Goal: Download file/media

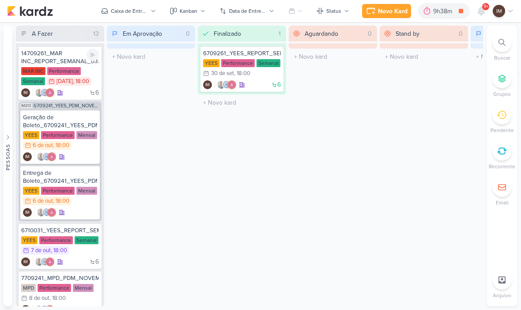
click at [39, 59] on div "14709261_MAR INC_REPORT_SEMANAL_03.10" at bounding box center [60, 57] width 78 height 16
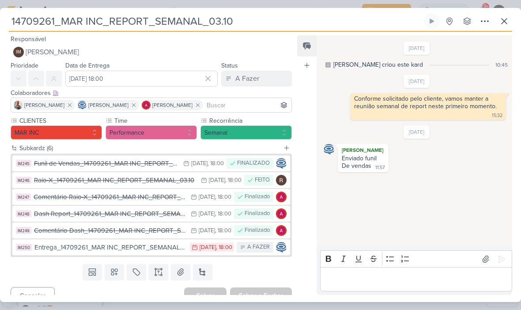
click at [268, 84] on button "A Fazer" at bounding box center [256, 79] width 71 height 16
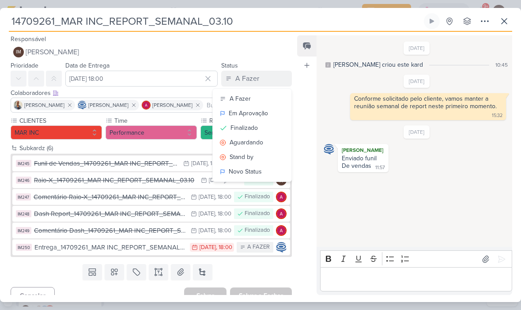
click at [273, 129] on button "Finalizado" at bounding box center [252, 127] width 79 height 15
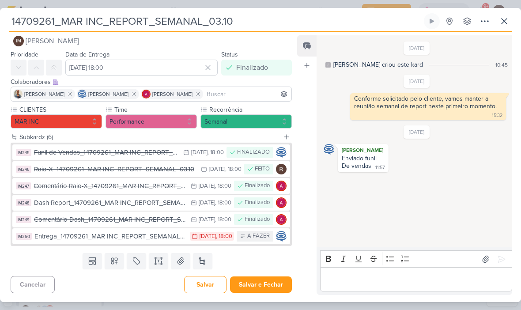
scroll to position [11, 0]
click at [263, 283] on button "Salvar e Fechar" at bounding box center [261, 284] width 62 height 16
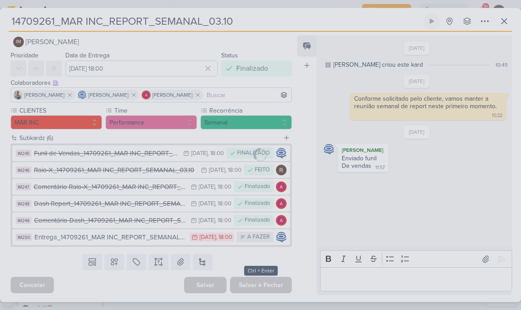
scroll to position [10, 0]
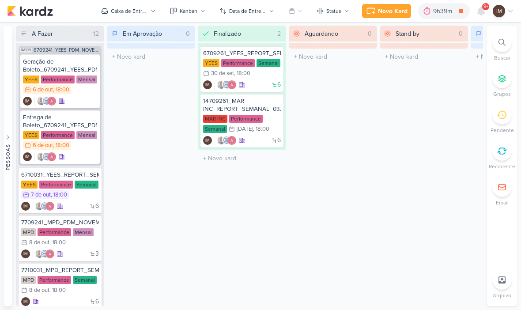
click at [500, 49] on div at bounding box center [501, 42] width 19 height 19
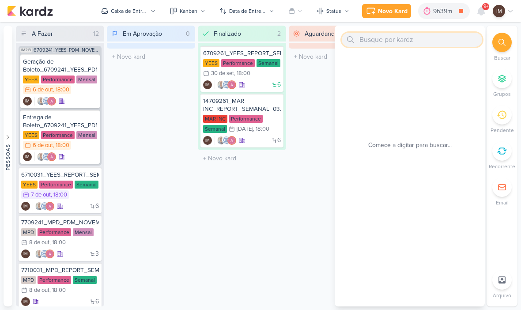
click at [437, 37] on input "text" at bounding box center [411, 40] width 140 height 14
click at [386, 38] on input "text" at bounding box center [411, 40] width 140 height 14
paste input "6310011_YEES_SITE_AJUSTE_FOOTER"
type input "6310011_YEES_SITE_AJUSTE_FOOTER"
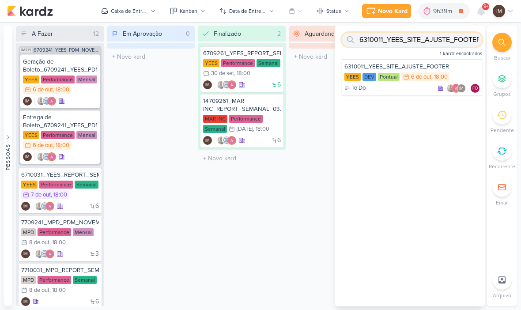
click at [441, 40] on input "6310011_YEES_SITE_AJUSTE_FOOTER" at bounding box center [411, 40] width 140 height 14
click at [438, 42] on input "6310011_YEES_SITE_AJUSTE_FOOTER" at bounding box center [411, 40] width 140 height 14
click at [383, 41] on input "text" at bounding box center [411, 40] width 140 height 14
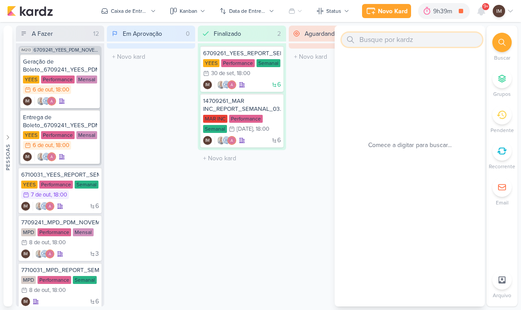
paste input "6709301_YEES_PDM_OUTUBRO_REPLANEJAMENTO_MANSÕES_TAQUARAL"
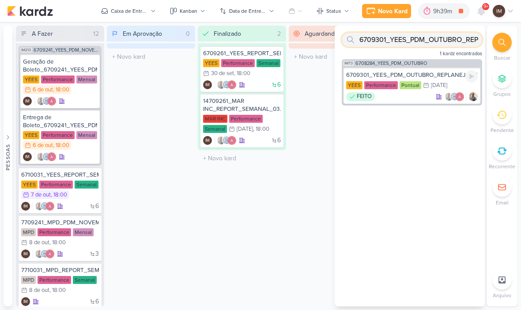
type input "6709301_YEES_PDM_OUTUBRO_REPLANEJAMENTO_MANSÕES_TAQUARAL"
click at [411, 100] on div "FEITO" at bounding box center [411, 96] width 131 height 9
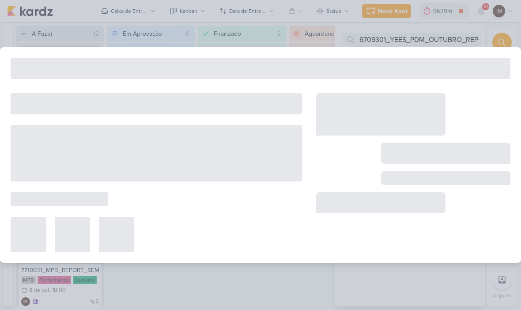
type input "6709301_YEES_PDM_OUTUBRO_REPLANEJAMENTO_MANSÕES_TAQUARAL"
type input "3 de outubro de 2025 às 23:59"
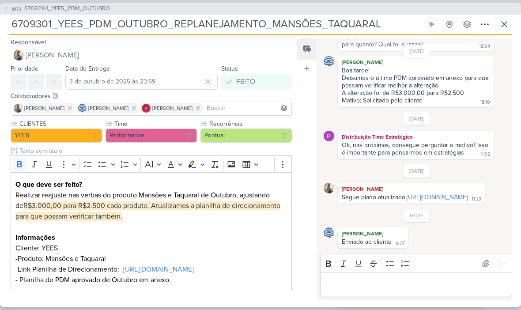
scroll to position [78, 0]
click at [506, 22] on icon at bounding box center [503, 24] width 5 height 5
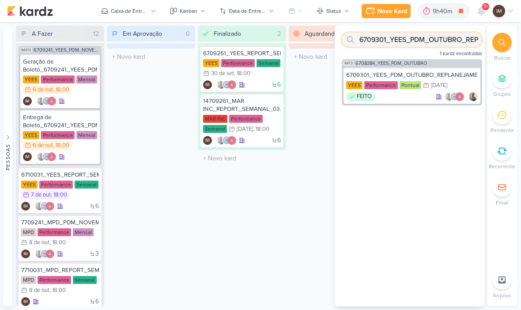
click at [435, 44] on input "6709301_YEES_PDM_OUTUBRO_REPLANEJAMENTO_MANSÕES_TAQUARAL" at bounding box center [411, 40] width 140 height 14
click at [439, 40] on input "6709301_YEES_PDM_OUTUBRO_REPLANEJAMENTO_MANSÕES_TAQUARAL" at bounding box center [411, 40] width 140 height 14
click at [442, 41] on input "6709301_YEES_PDM_OUTUBRO_REPLANEJAMENTO_MANSÕES_TAQUARAL" at bounding box center [411, 40] width 140 height 14
click at [372, 44] on input "text" at bounding box center [411, 40] width 140 height 14
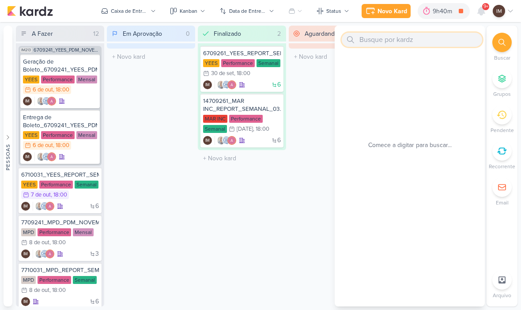
click at [372, 41] on input "text" at bounding box center [411, 40] width 140 height 14
paste input "14709291_MAR INC_CRIAR_PEÇAS_DECORADO"
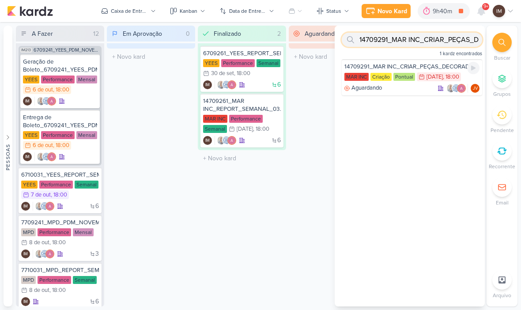
type input "14709291_MAR INC_CRIAR_PEÇAS_DECORADO"
click at [412, 92] on div "Aguardando JV" at bounding box center [411, 88] width 135 height 9
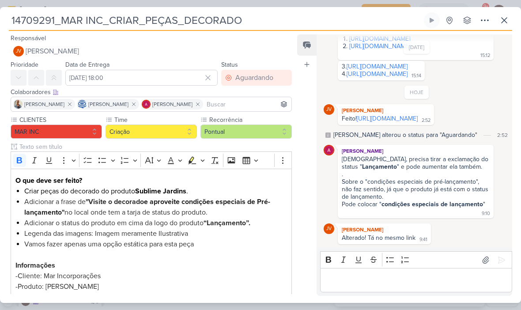
scroll to position [208, 0]
click at [506, 22] on icon at bounding box center [504, 20] width 11 height 11
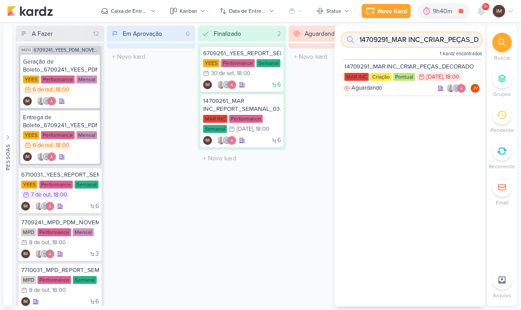
click at [445, 42] on input "14709291_MAR INC_CRIAR_PEÇAS_DECORADO" at bounding box center [411, 40] width 140 height 14
click at [447, 43] on input "14709291_MAR INC_CRIAR_PEÇAS_DECORADO" at bounding box center [411, 40] width 140 height 14
click at [447, 42] on input "14709291_MAR INC_CRIAR_PEÇAS_DECORADO" at bounding box center [411, 40] width 140 height 14
click at [406, 39] on input "text" at bounding box center [411, 40] width 140 height 14
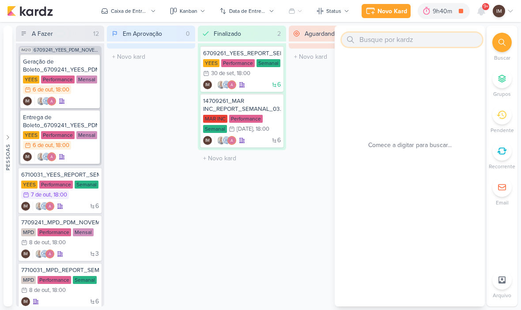
paste input "7710011_MPD_AJUSTE_METRAGEM_PEÇA_ANDROMEDA"
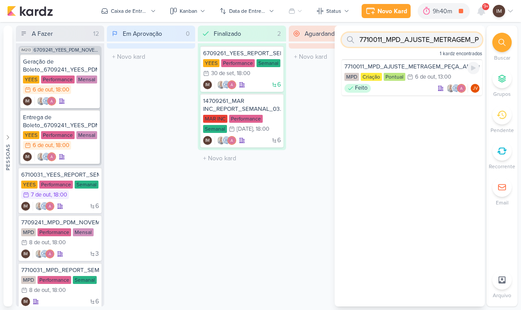
type input "7710011_MPD_AJUSTE_METRAGEM_PEÇA_ANDROMEDA"
click at [423, 82] on div "MPD Criação Pontual 6/10 6 de out , 13:00" at bounding box center [411, 77] width 135 height 10
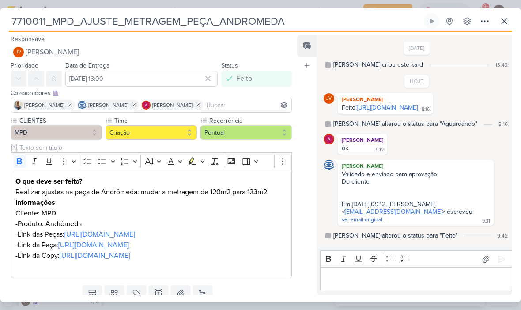
scroll to position [10, 0]
click at [505, 25] on icon at bounding box center [504, 21] width 11 height 11
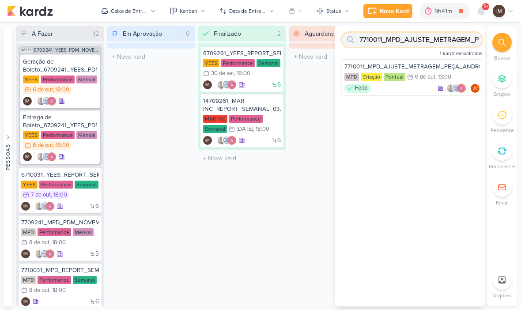
click at [447, 42] on input "7710011_MPD_AJUSTE_METRAGEM_PEÇA_ANDROMEDA" at bounding box center [411, 40] width 140 height 14
click at [447, 43] on input "7710011_MPD_AJUSTE_METRAGEM_PEÇA_ANDROMEDA" at bounding box center [411, 40] width 140 height 14
click at [448, 41] on input "7710011_MPD_AJUSTE_METRAGEM_PEÇA_ANDROMEDA" at bounding box center [411, 40] width 140 height 14
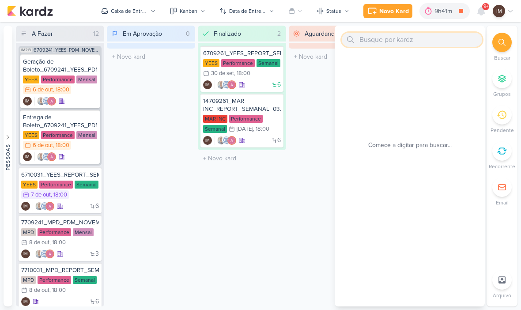
click at [379, 41] on input "text" at bounding box center [411, 40] width 140 height 14
paste input "8707311_HINES_VN_MILLENNIUM_AJUSTE_PUBLICO"
type input "8707311"
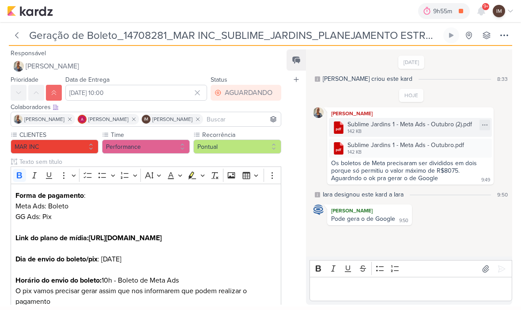
click at [468, 129] on div "142 KB" at bounding box center [409, 131] width 124 height 7
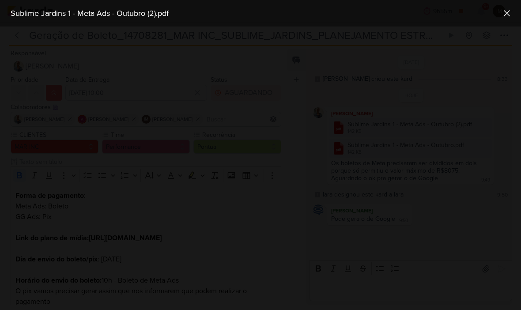
click at [486, 124] on div at bounding box center [260, 167] width 521 height 283
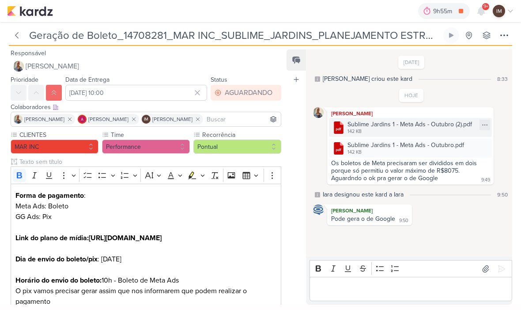
click at [483, 126] on icon at bounding box center [484, 124] width 7 height 7
click at [459, 154] on button "Baixar" at bounding box center [453, 154] width 71 height 13
click at [483, 147] on icon at bounding box center [484, 145] width 7 height 7
click at [451, 177] on div "Baixar" at bounding box center [442, 174] width 17 height 9
